Goal: Task Accomplishment & Management: Use online tool/utility

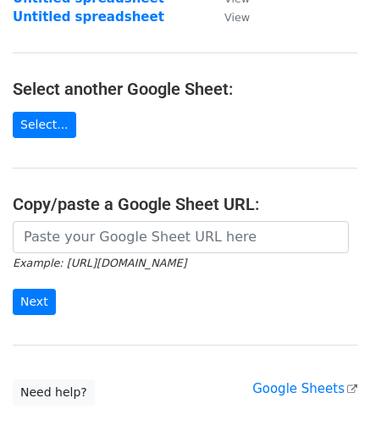
scroll to position [240, 0]
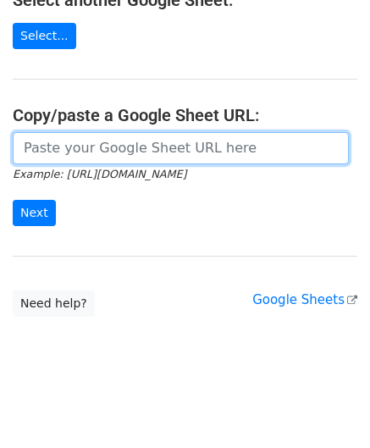
click at [67, 142] on input "url" at bounding box center [181, 148] width 336 height 32
paste input "[URL][DOMAIN_NAME]"
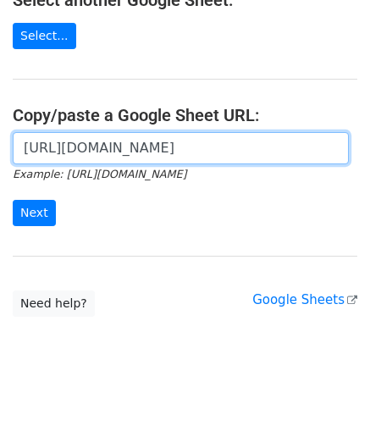
scroll to position [0, 372]
type input "[URL][DOMAIN_NAME]"
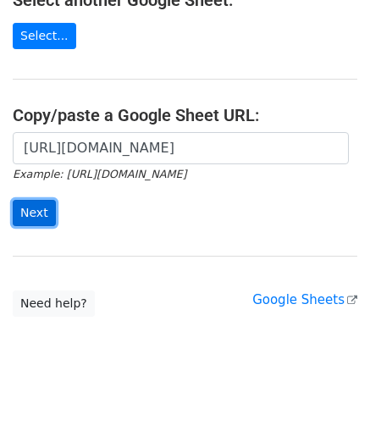
scroll to position [0, 0]
click at [36, 211] on input "Next" at bounding box center [34, 213] width 43 height 26
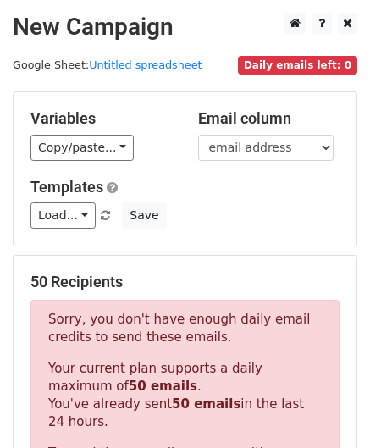
scroll to position [571, 0]
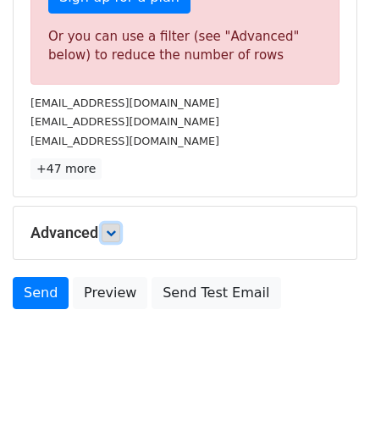
click at [115, 228] on icon at bounding box center [111, 233] width 10 height 10
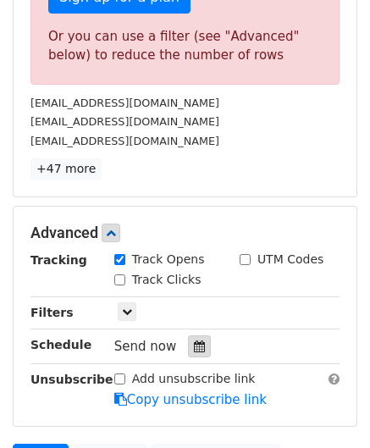
click at [201, 335] on div at bounding box center [199, 346] width 23 height 22
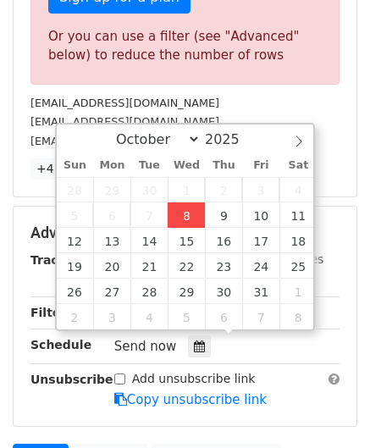
type input "2025-10-08 12:00"
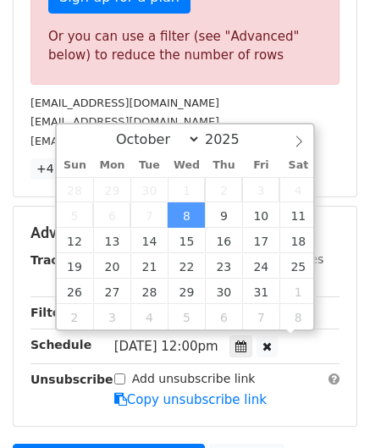
scroll to position [0, 0]
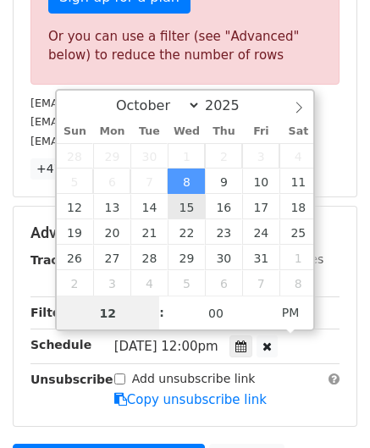
paste input "6"
type input "6"
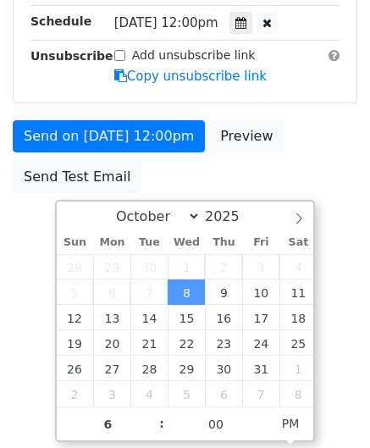
type input "2025-10-08 18:00"
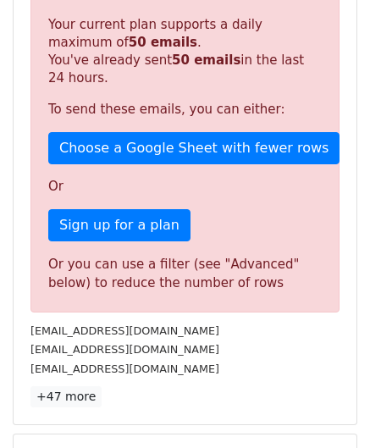
scroll to position [776, 0]
